Goal: Task Accomplishment & Management: Manage account settings

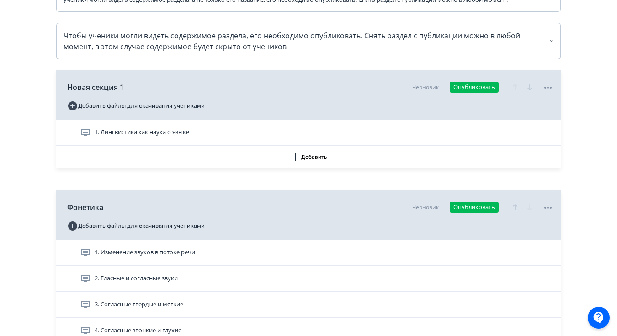
scroll to position [179, 0]
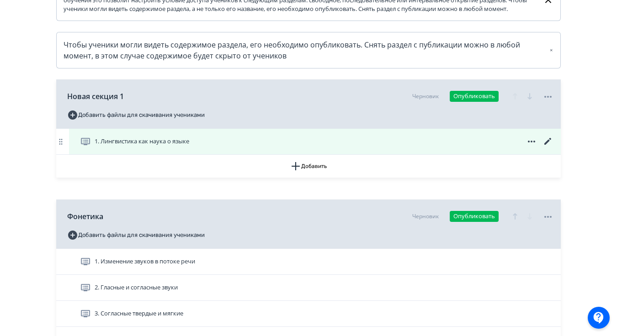
click at [545, 147] on icon at bounding box center [547, 141] width 11 height 11
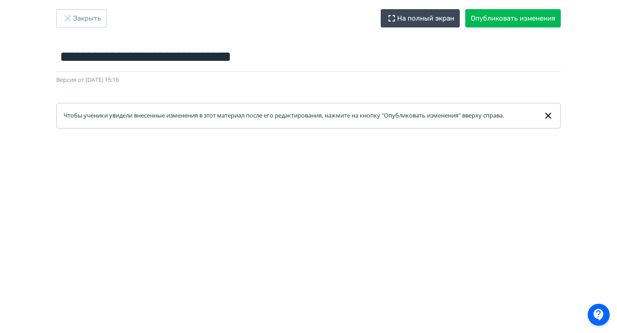
scroll to position [15, 0]
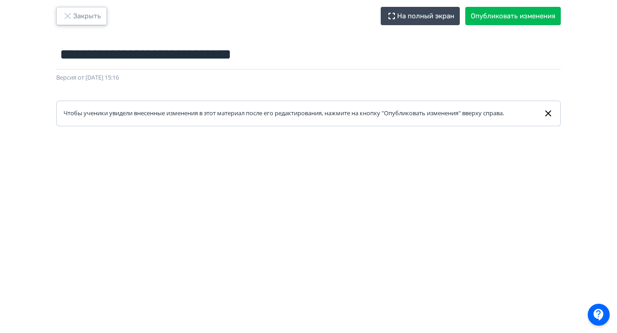
click at [90, 16] on button "Закрыть" at bounding box center [81, 16] width 51 height 18
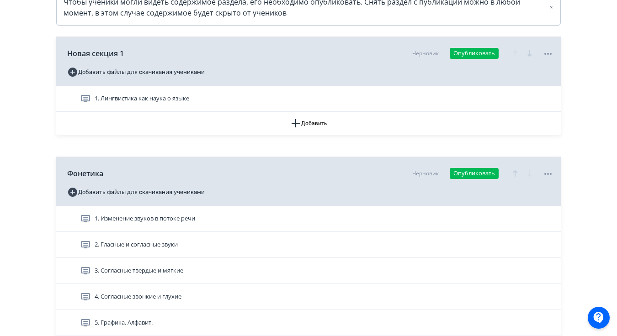
scroll to position [226, 0]
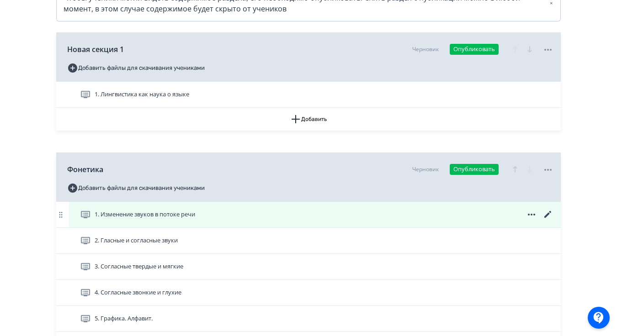
click at [541, 216] on div "1. Изменение звуков в потоке речи" at bounding box center [315, 215] width 492 height 26
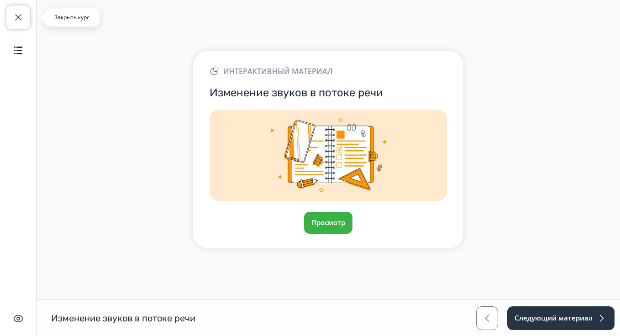
click at [20, 24] on button "Закрыть курс" at bounding box center [18, 17] width 24 height 24
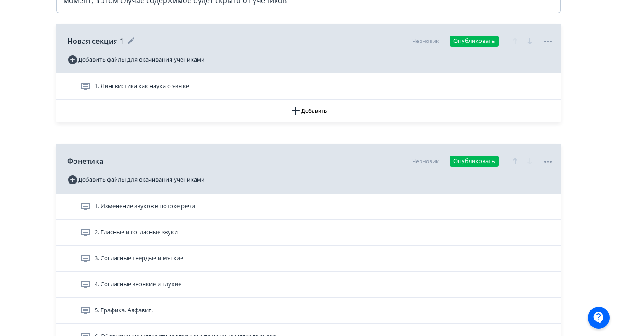
scroll to position [246, 0]
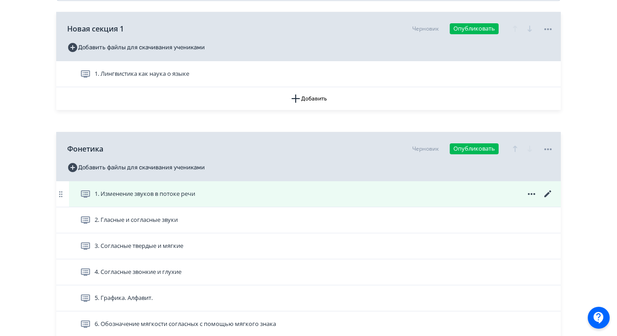
click at [550, 200] on icon at bounding box center [547, 194] width 11 height 11
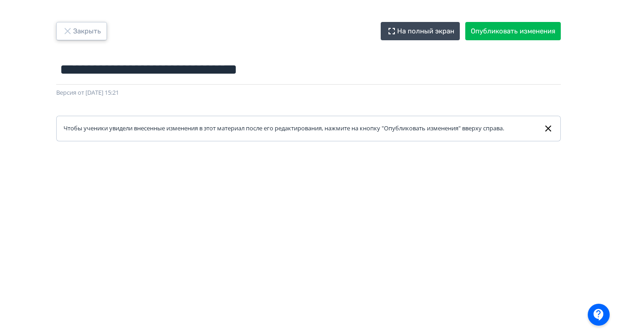
click at [93, 31] on button "Закрыть" at bounding box center [81, 31] width 51 height 18
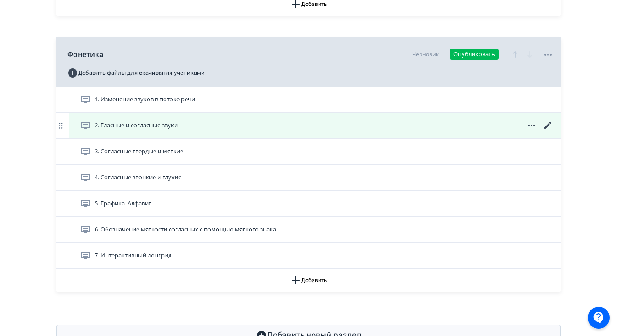
scroll to position [348, 0]
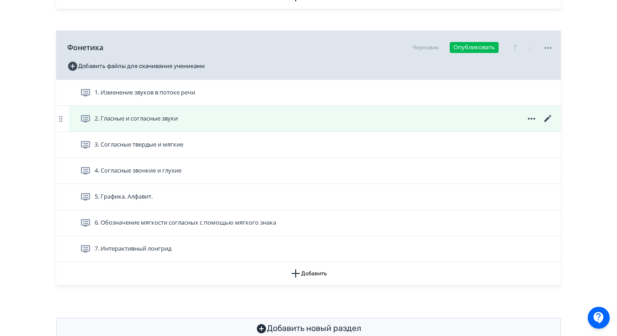
click at [531, 124] on icon at bounding box center [531, 118] width 11 height 11
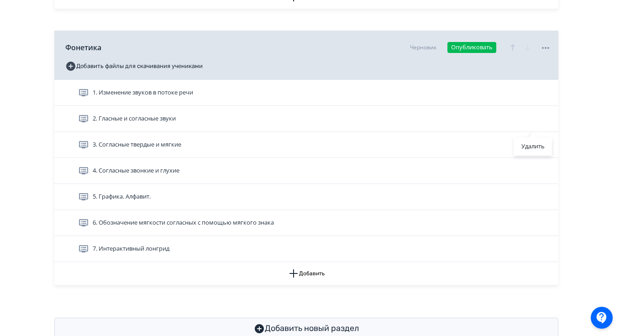
click at [591, 118] on div "Удалить" at bounding box center [310, 168] width 620 height 336
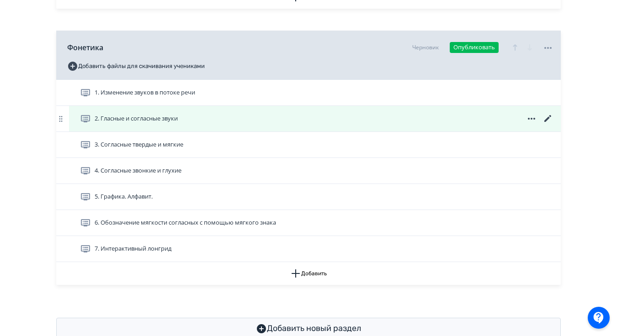
click at [547, 124] on icon at bounding box center [547, 118] width 11 height 11
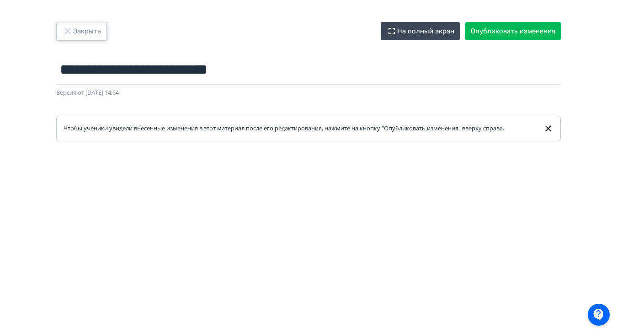
click at [81, 27] on button "Закрыть" at bounding box center [81, 31] width 51 height 18
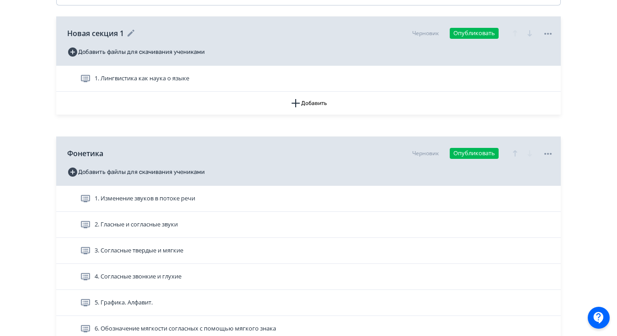
scroll to position [255, 0]
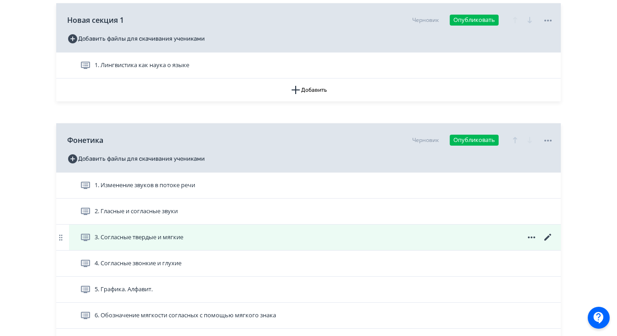
click at [549, 243] on icon at bounding box center [547, 237] width 11 height 11
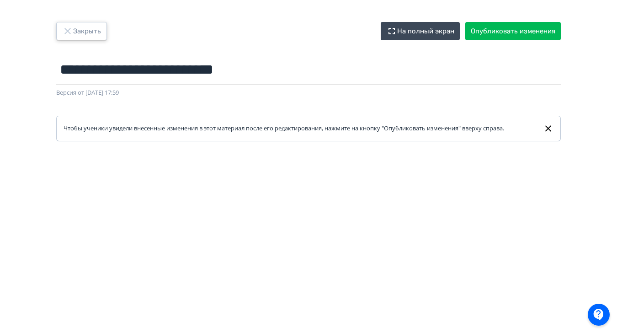
click at [79, 36] on button "Закрыть" at bounding box center [81, 31] width 51 height 18
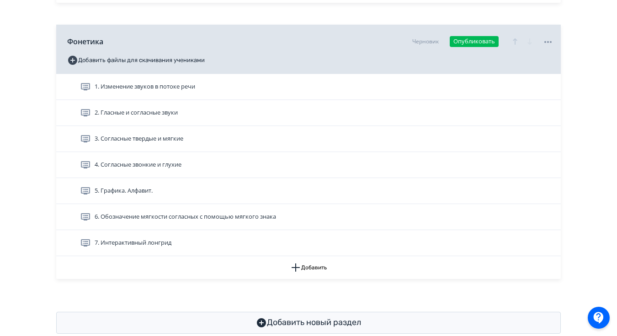
scroll to position [361, 0]
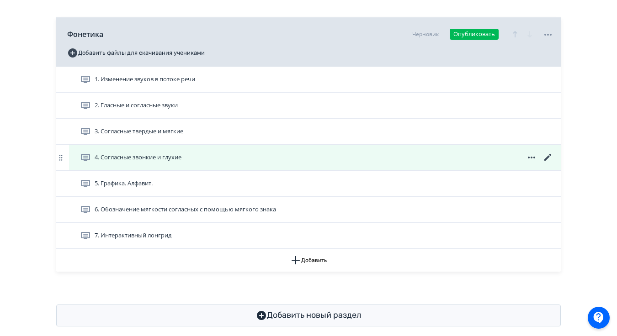
click at [547, 161] on icon at bounding box center [547, 157] width 7 height 7
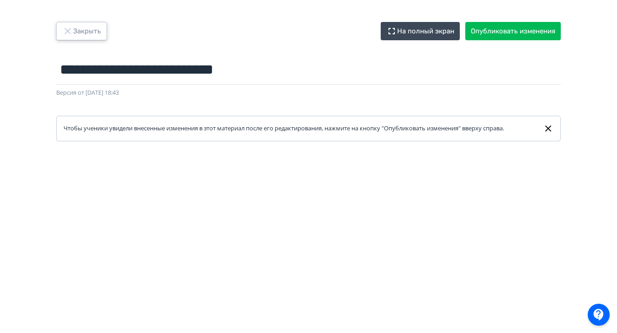
click at [79, 33] on button "Закрыть" at bounding box center [81, 31] width 51 height 18
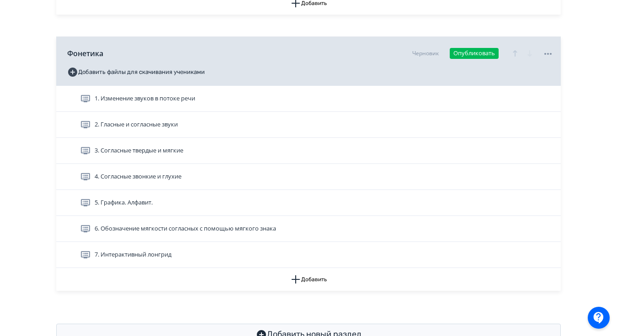
scroll to position [357, 0]
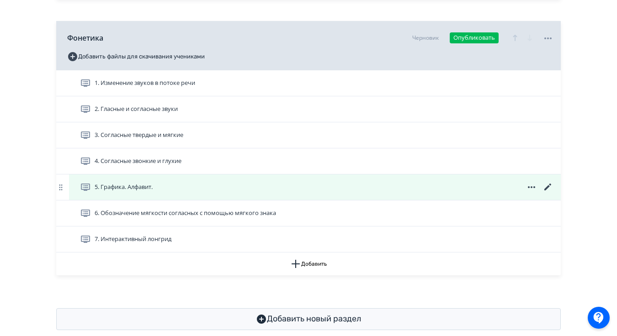
click at [550, 193] on icon at bounding box center [547, 187] width 11 height 11
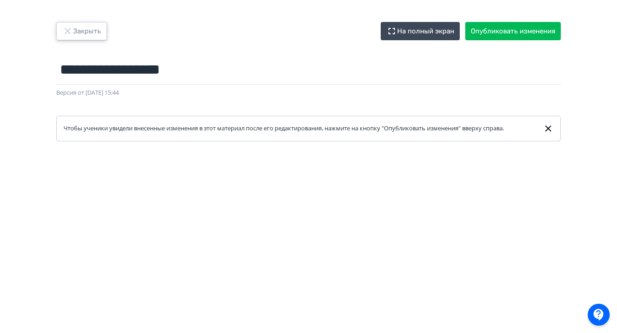
click at [75, 27] on button "Закрыть" at bounding box center [81, 31] width 51 height 18
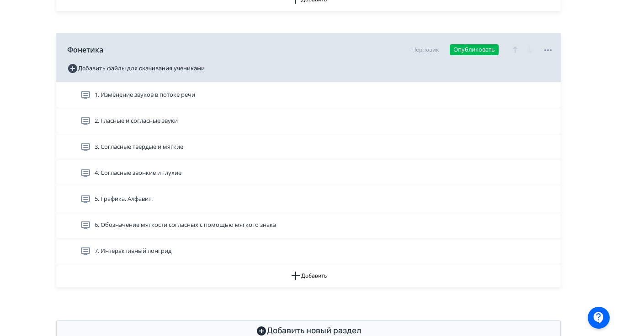
scroll to position [346, 0]
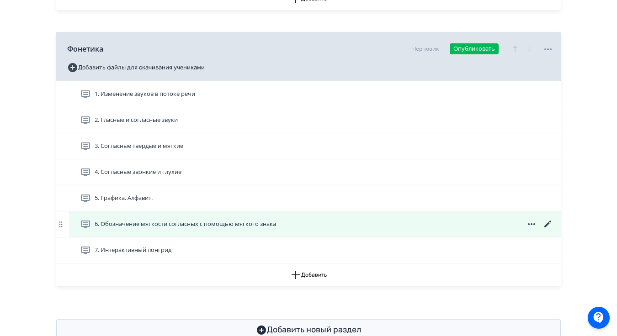
click at [548, 227] on icon at bounding box center [547, 224] width 7 height 7
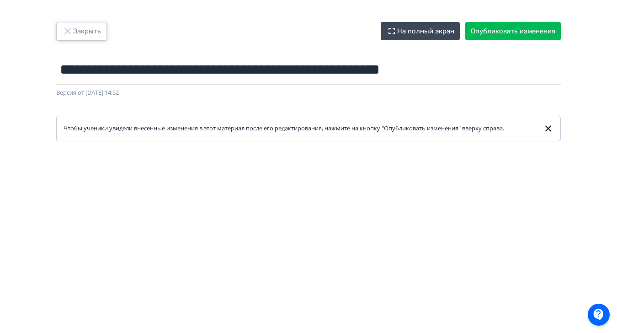
click at [69, 36] on icon "button" at bounding box center [67, 31] width 11 height 11
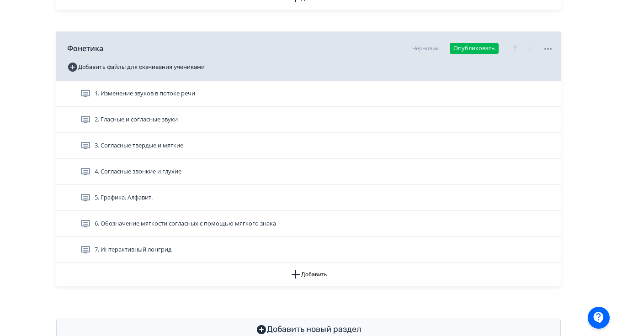
scroll to position [382, 0]
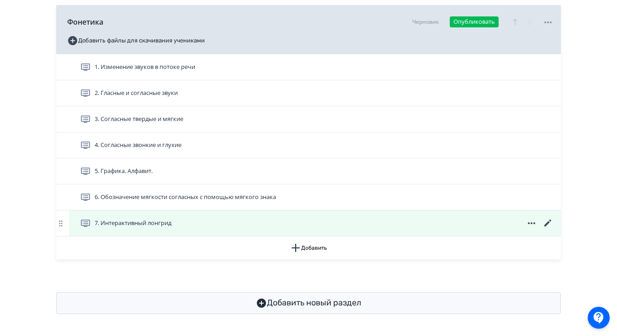
click at [546, 224] on icon at bounding box center [547, 223] width 7 height 7
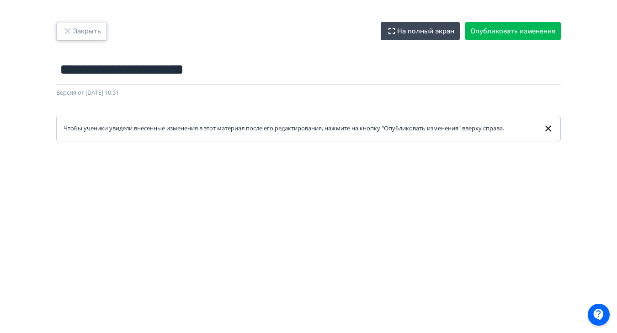
click at [77, 35] on button "Закрыть" at bounding box center [81, 31] width 51 height 18
